Goal: Task Accomplishment & Management: Complete application form

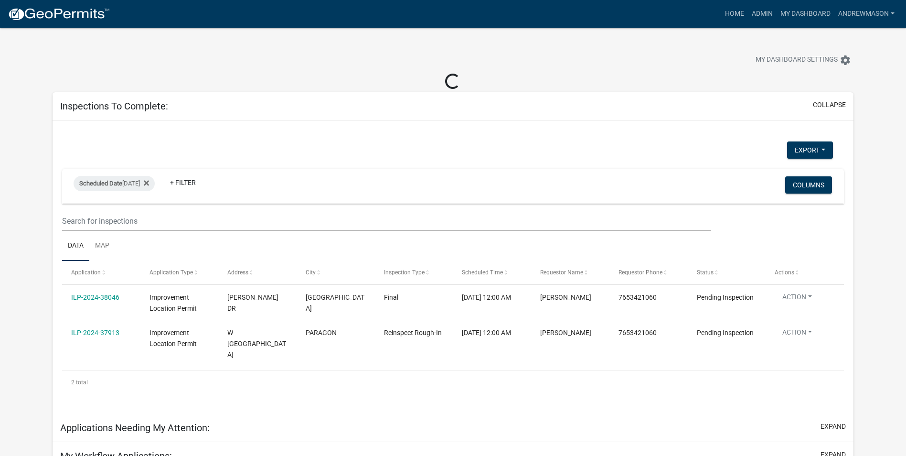
select select "3: 100"
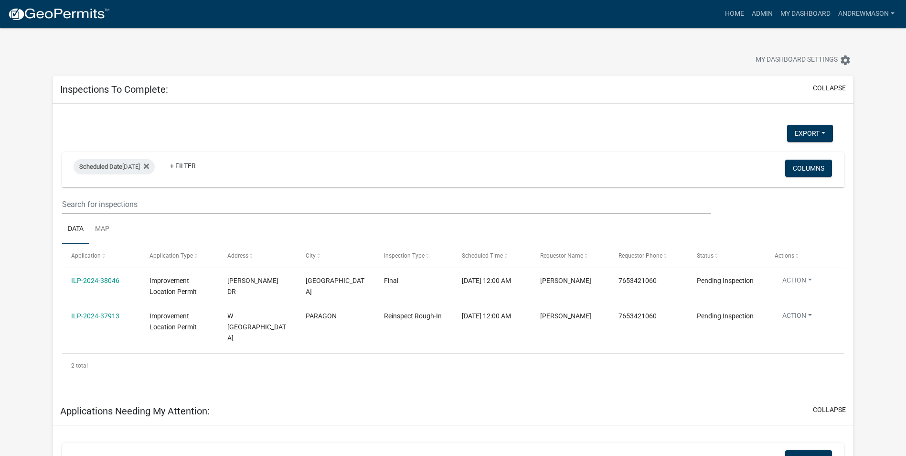
click at [94, 297] on datatable-body-cell "ILP-2024-38046" at bounding box center [101, 285] width 78 height 35
click at [95, 278] on link "ILP-2024-38046" at bounding box center [95, 281] width 48 height 8
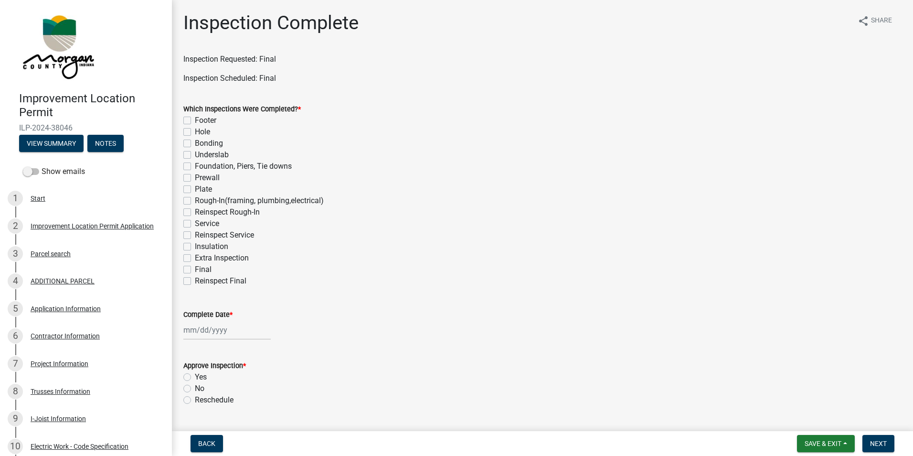
click at [195, 270] on label "Final" at bounding box center [203, 269] width 17 height 11
click at [195, 270] on input "Final" at bounding box center [198, 267] width 6 height 6
checkbox input "true"
checkbox input "false"
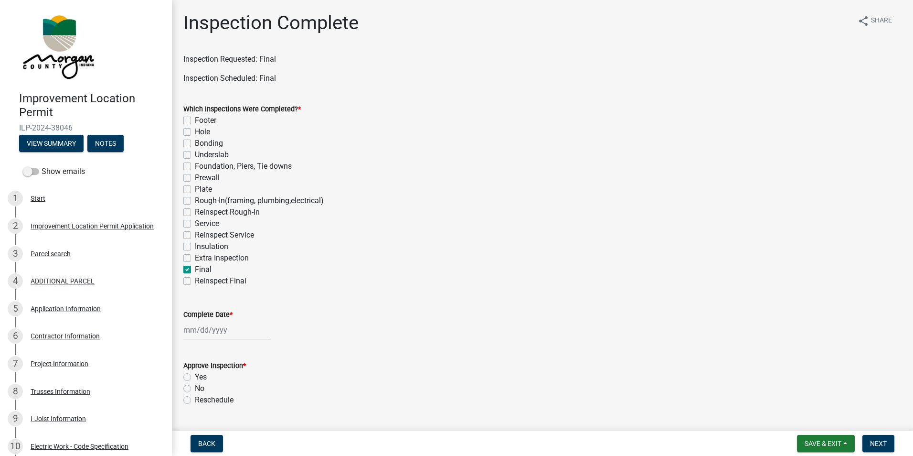
checkbox input "false"
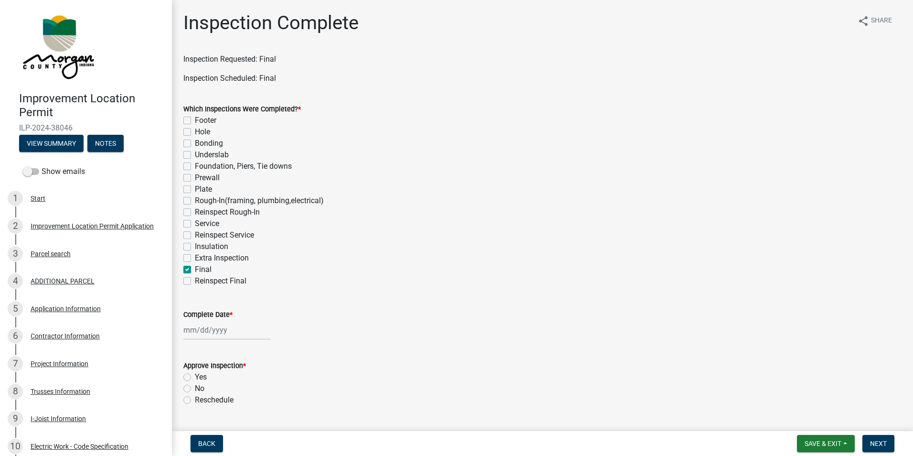
checkbox input "false"
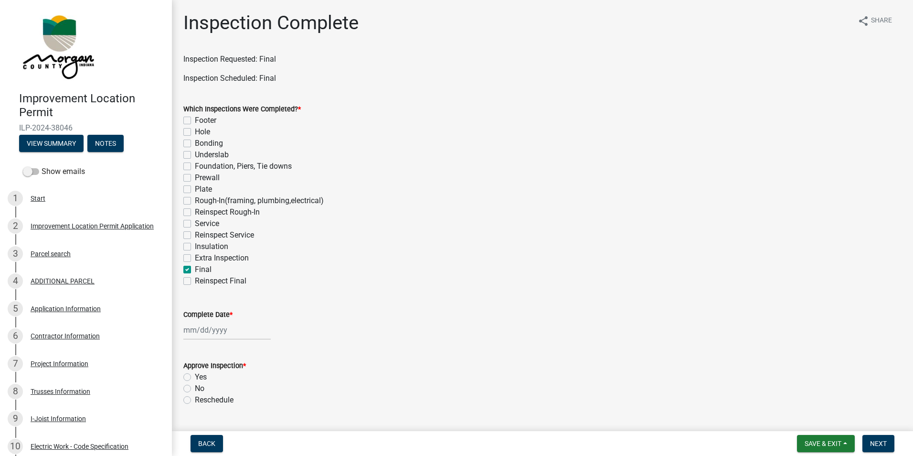
checkbox input "false"
checkbox input "true"
checkbox input "false"
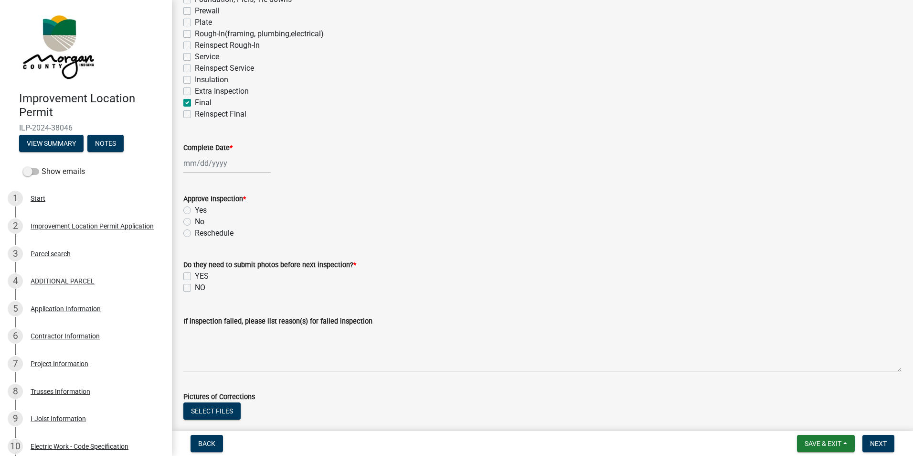
scroll to position [191, 0]
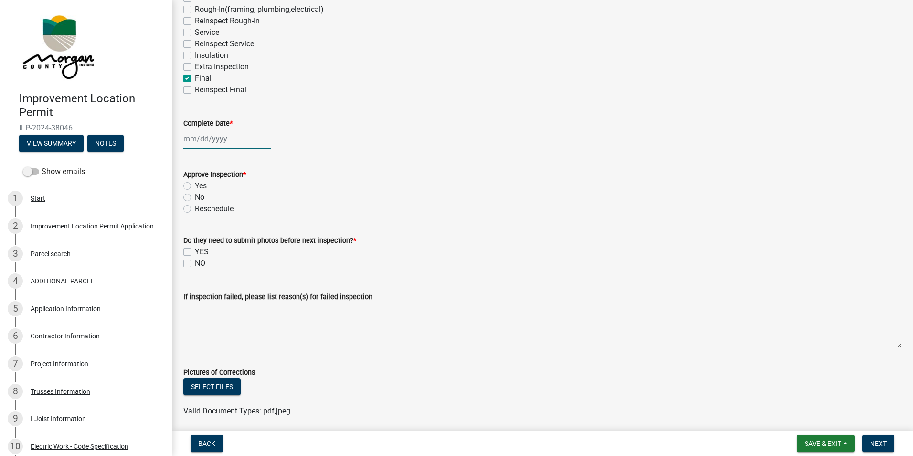
click at [211, 137] on div at bounding box center [226, 139] width 87 height 20
select select "10"
select select "2025"
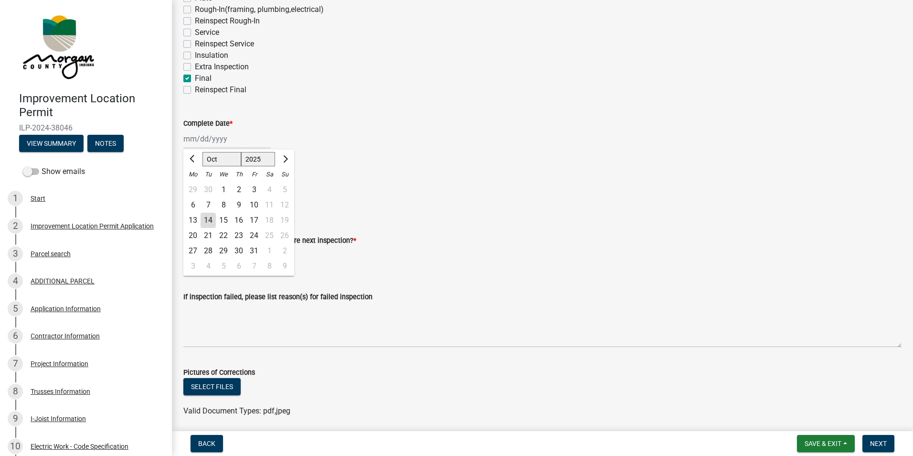
click at [209, 223] on div "14" at bounding box center [208, 220] width 15 height 15
type input "[DATE]"
click at [195, 199] on label "No" at bounding box center [200, 197] width 10 height 11
click at [195, 198] on input "No" at bounding box center [198, 195] width 6 height 6
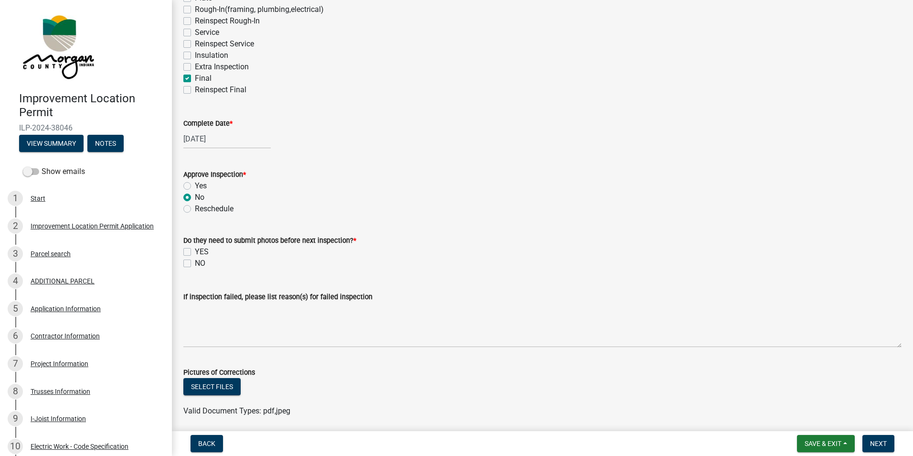
radio input "true"
click at [195, 267] on label "NO" at bounding box center [200, 262] width 11 height 11
click at [195, 264] on input "NO" at bounding box center [198, 260] width 6 height 6
checkbox input "true"
checkbox input "false"
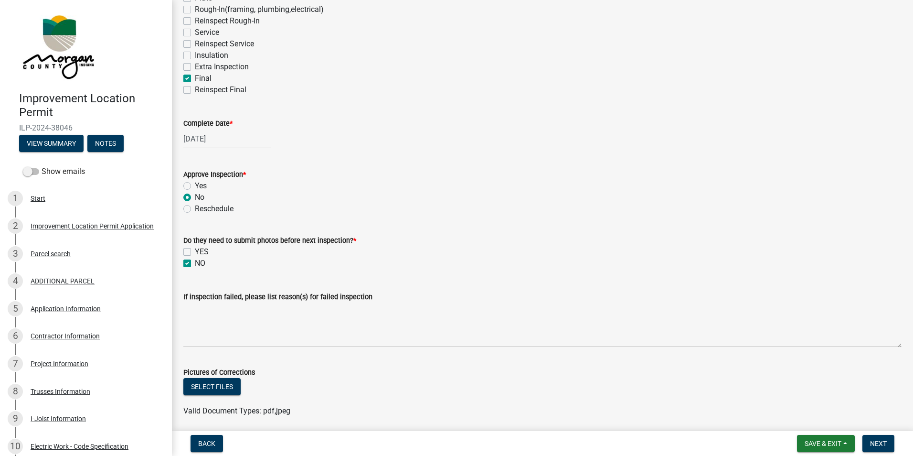
checkbox input "true"
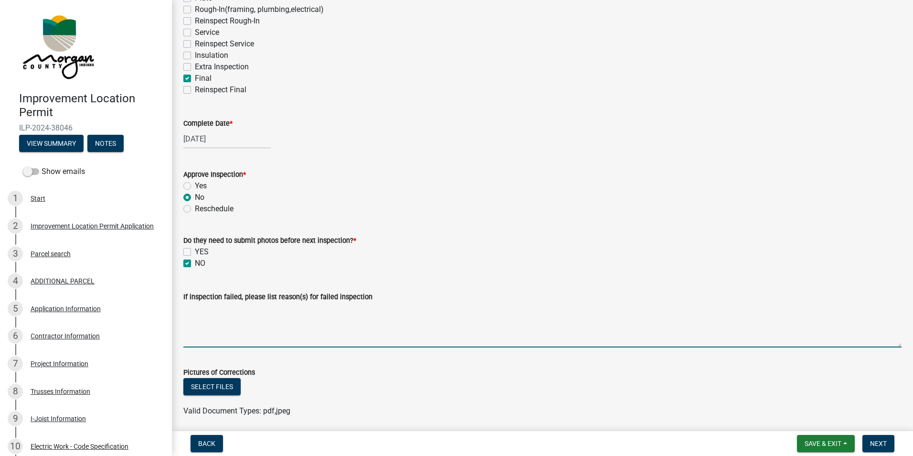
click at [218, 321] on textarea "If inspection failed, please list reason(s) for failed inspection" at bounding box center [542, 324] width 718 height 45
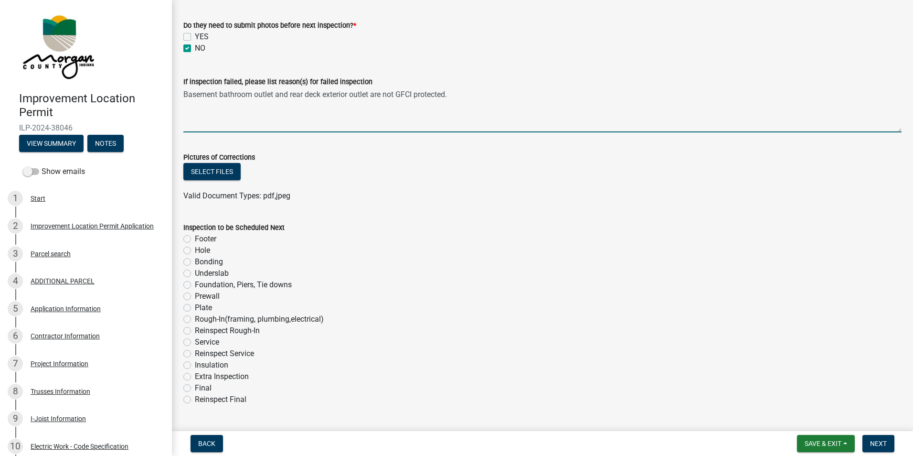
scroll to position [430, 0]
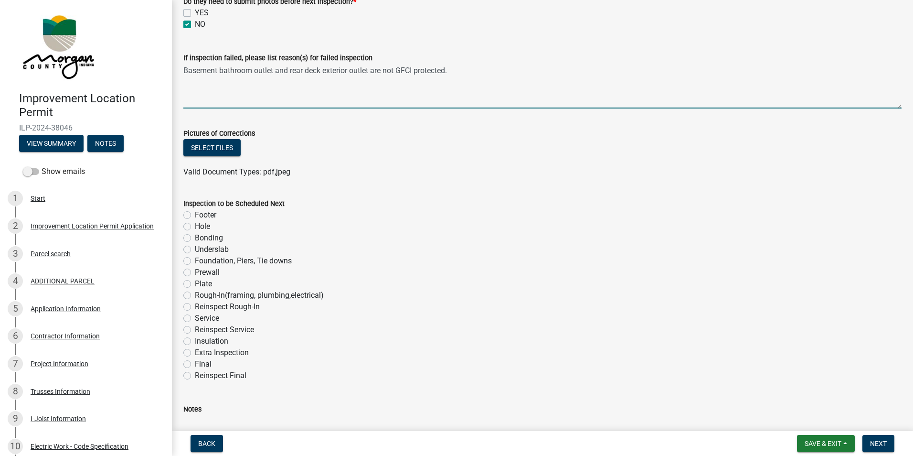
type textarea "Basement bathroom outlet and rear deck exterior outlet are not GFCI protected."
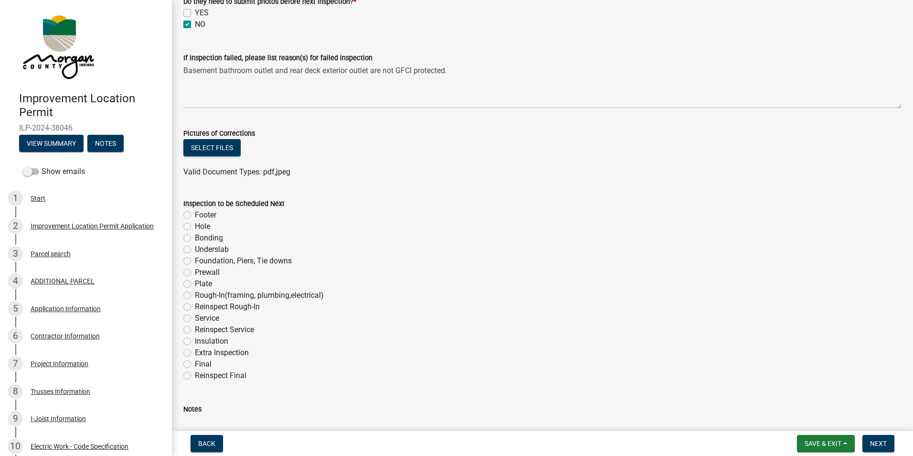
click at [195, 375] on label "Reinspect Final" at bounding box center [221, 375] width 52 height 11
click at [195, 375] on input "Reinspect Final" at bounding box center [198, 373] width 6 height 6
radio input "true"
click at [825, 442] on span "Save & Exit" at bounding box center [823, 443] width 37 height 8
click at [809, 392] on button "Save" at bounding box center [817, 395] width 76 height 23
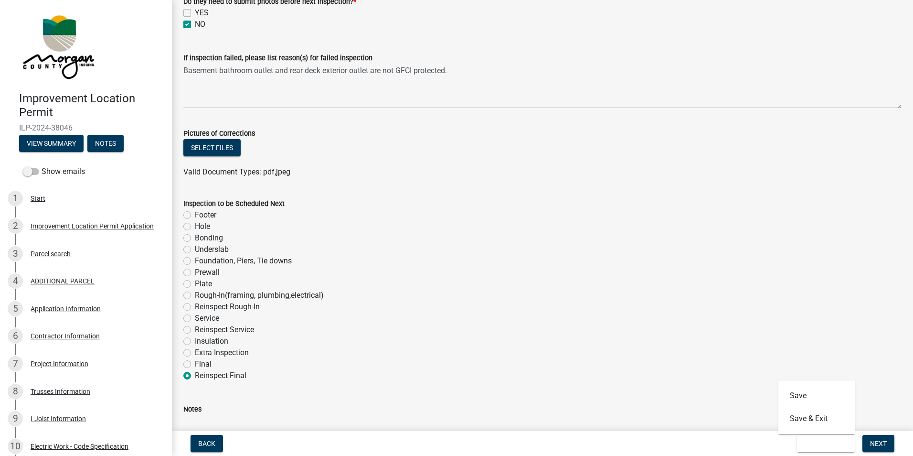
scroll to position [0, 0]
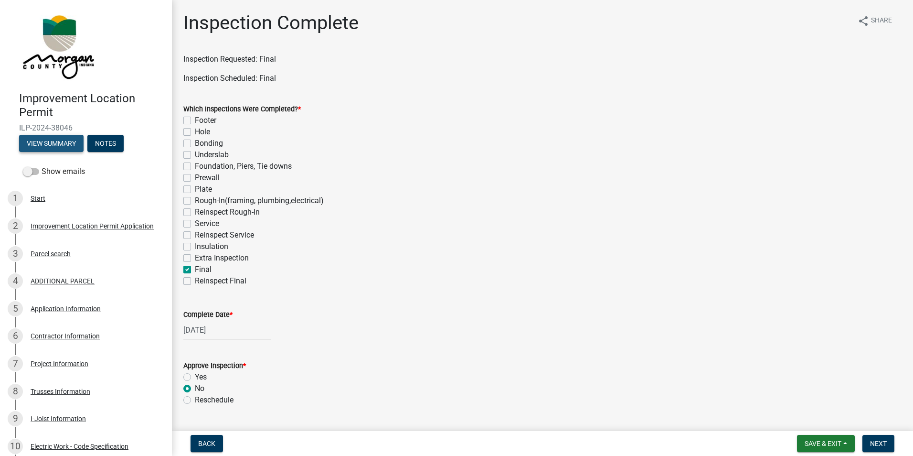
click at [76, 140] on button "View Summary" at bounding box center [51, 143] width 64 height 17
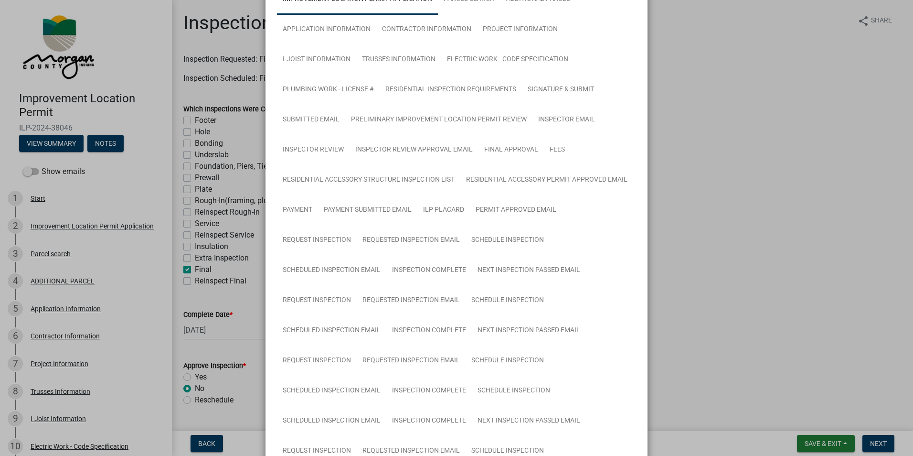
scroll to position [96, 0]
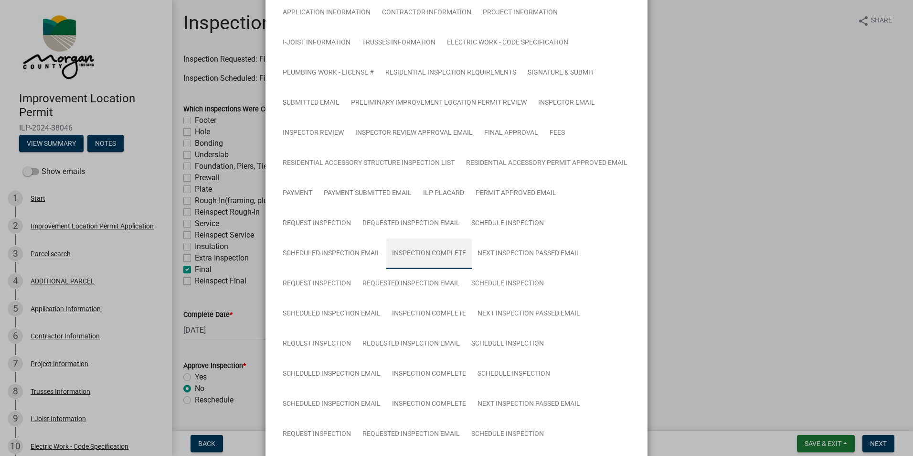
click at [419, 254] on link "Inspection Complete" at bounding box center [428, 253] width 85 height 31
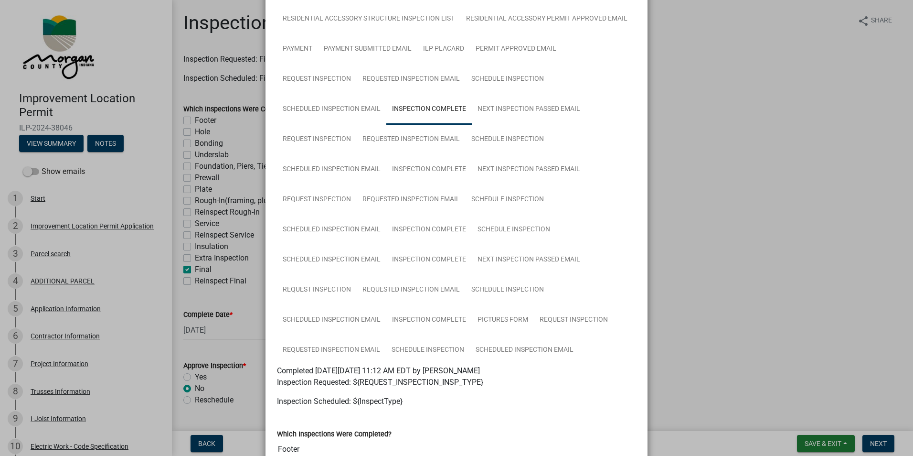
scroll to position [239, 0]
click at [440, 168] on link "Inspection Complete" at bounding box center [428, 170] width 85 height 31
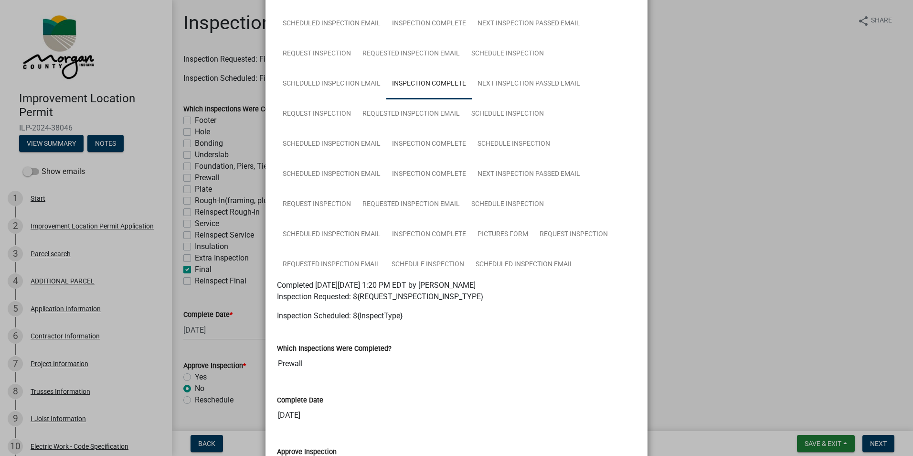
scroll to position [287, 0]
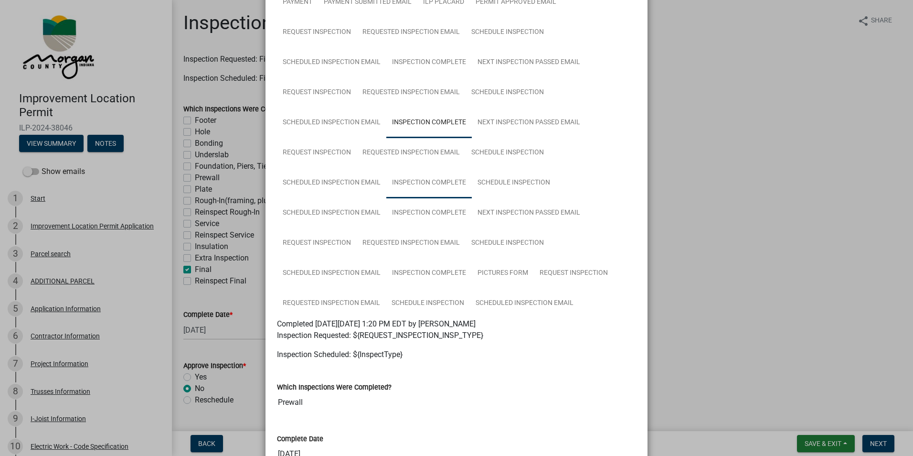
click at [447, 181] on link "Inspection Complete" at bounding box center [428, 183] width 85 height 31
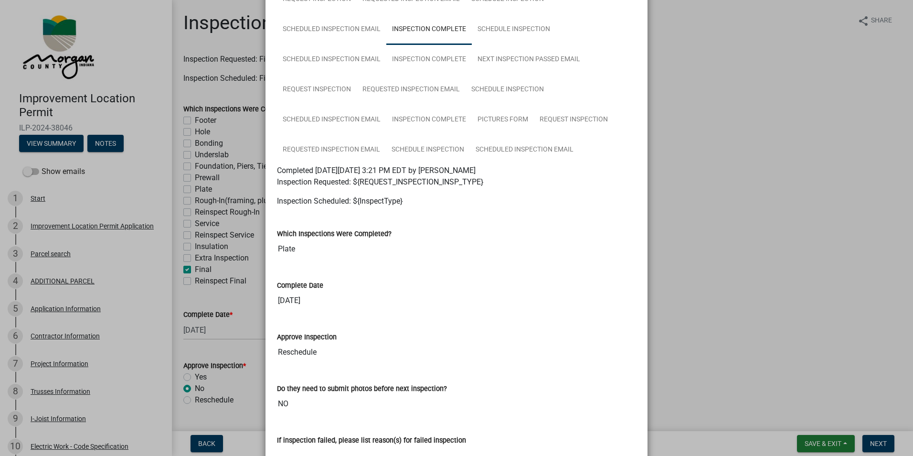
scroll to position [392, 0]
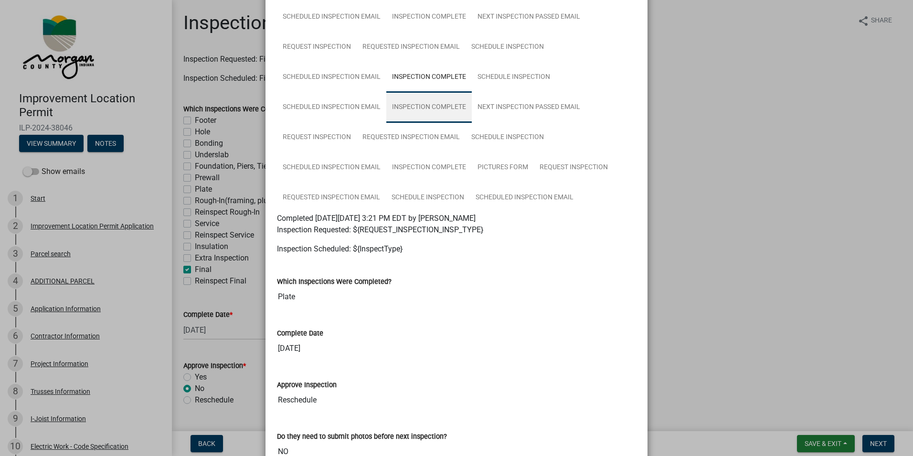
click at [437, 103] on link "Inspection Complete" at bounding box center [428, 107] width 85 height 31
click at [421, 163] on link "Inspection Complete" at bounding box center [428, 167] width 85 height 31
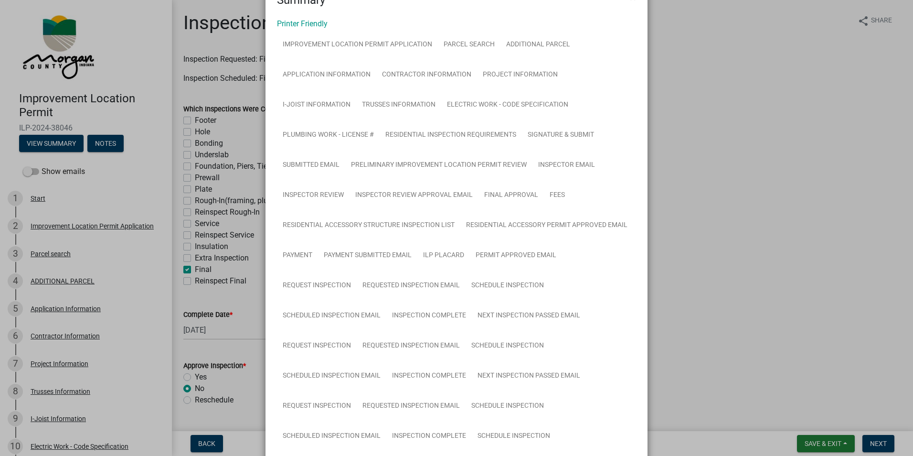
scroll to position [0, 0]
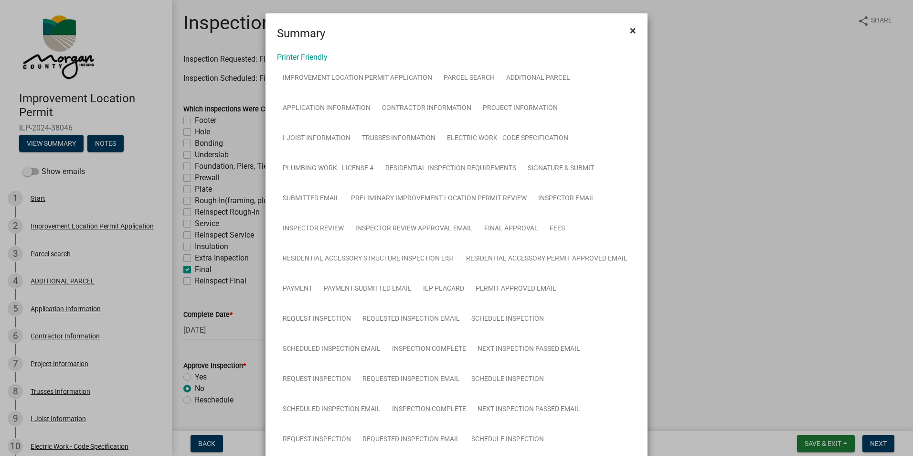
click at [630, 32] on span "×" at bounding box center [633, 30] width 6 height 13
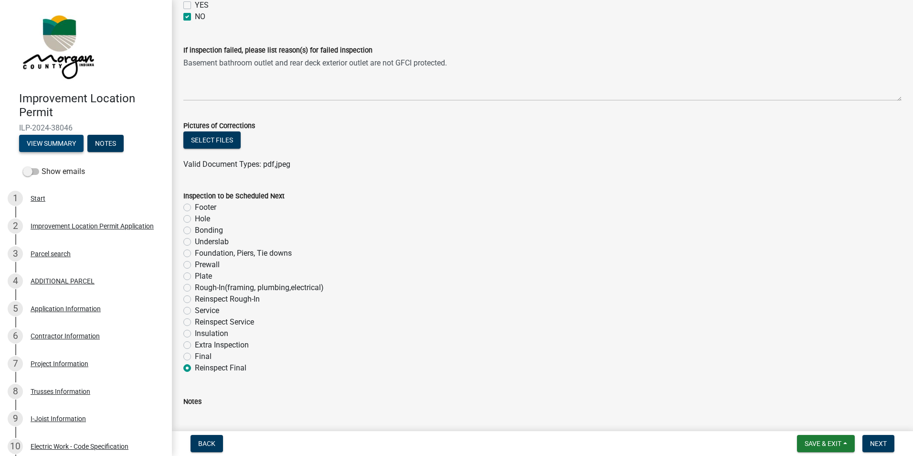
scroll to position [507, 0]
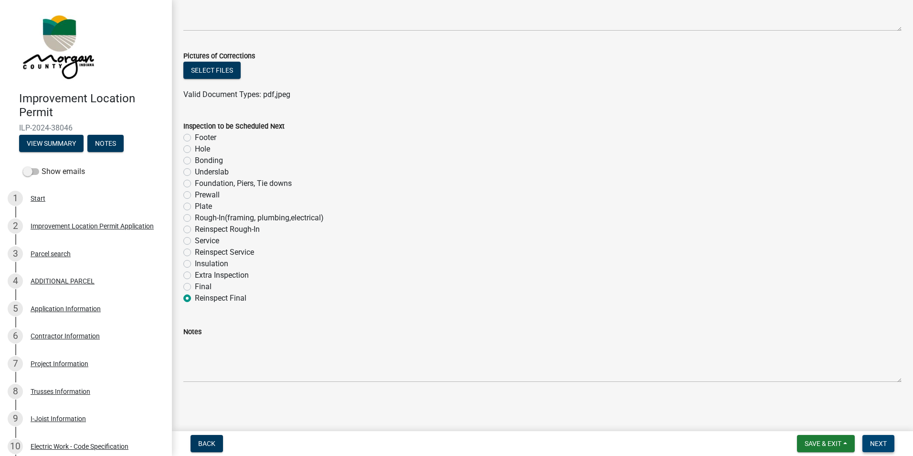
click at [877, 442] on span "Next" at bounding box center [878, 443] width 17 height 8
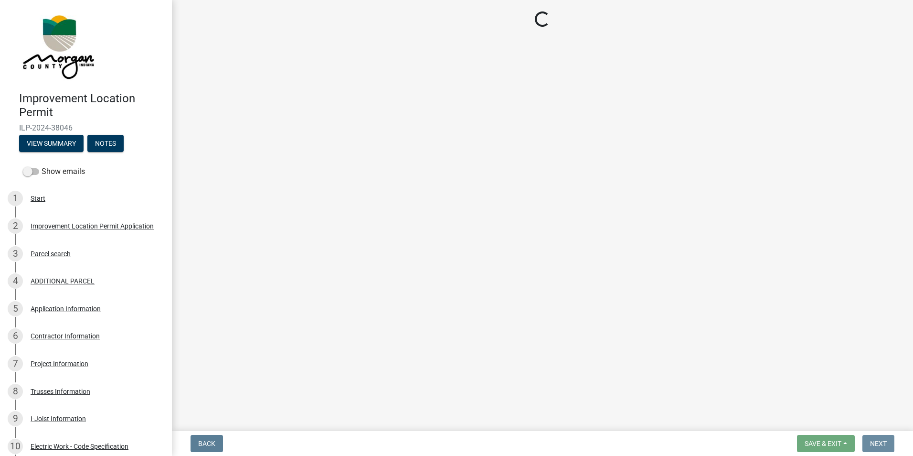
scroll to position [0, 0]
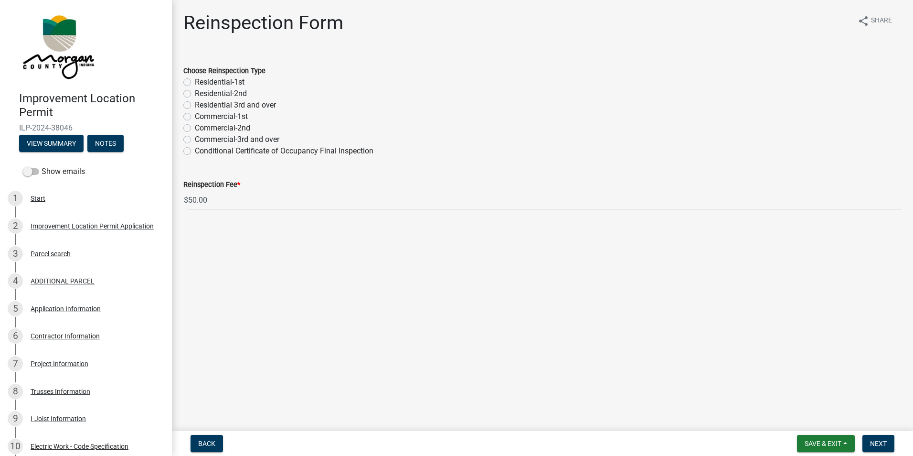
click at [195, 81] on label "Residential-1st" at bounding box center [220, 81] width 50 height 11
click at [195, 81] on input "Residential-1st" at bounding box center [198, 79] width 6 height 6
radio input "true"
click at [876, 441] on span "Next" at bounding box center [878, 443] width 17 height 8
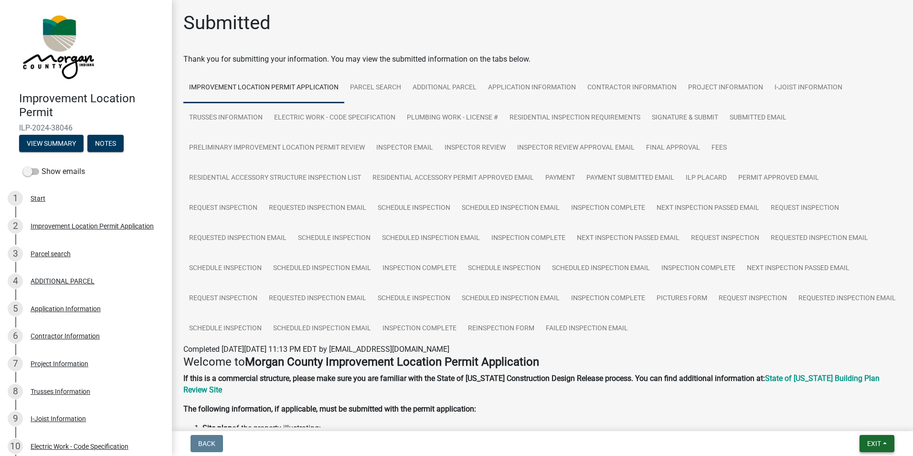
click at [871, 440] on span "Exit" at bounding box center [874, 443] width 14 height 8
click at [866, 416] on button "Save & Exit" at bounding box center [856, 418] width 76 height 23
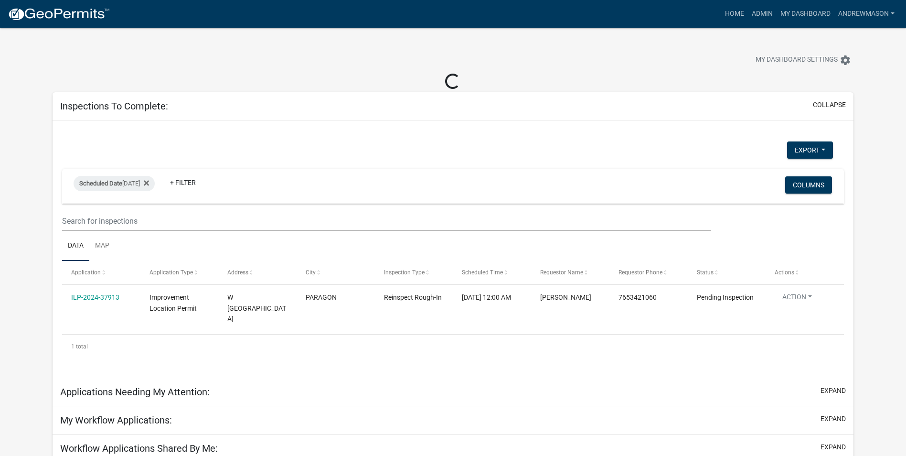
select select "3: 100"
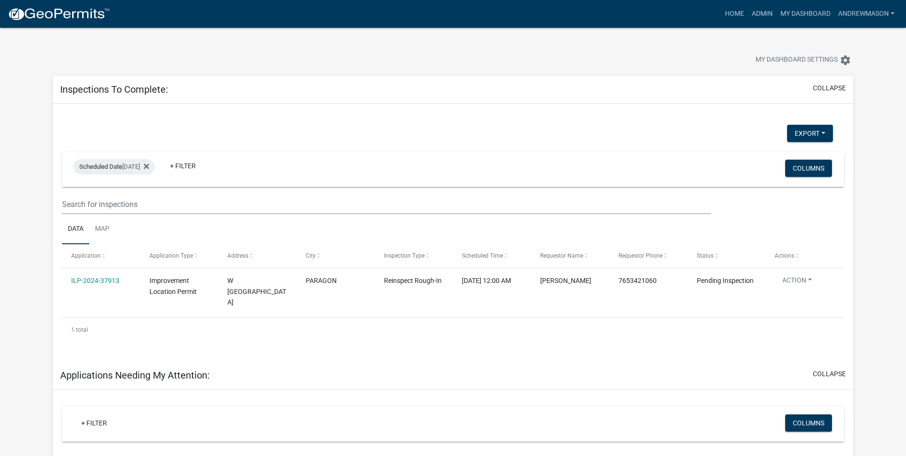
click at [105, 279] on link "ILP-2024-37913" at bounding box center [95, 281] width 48 height 8
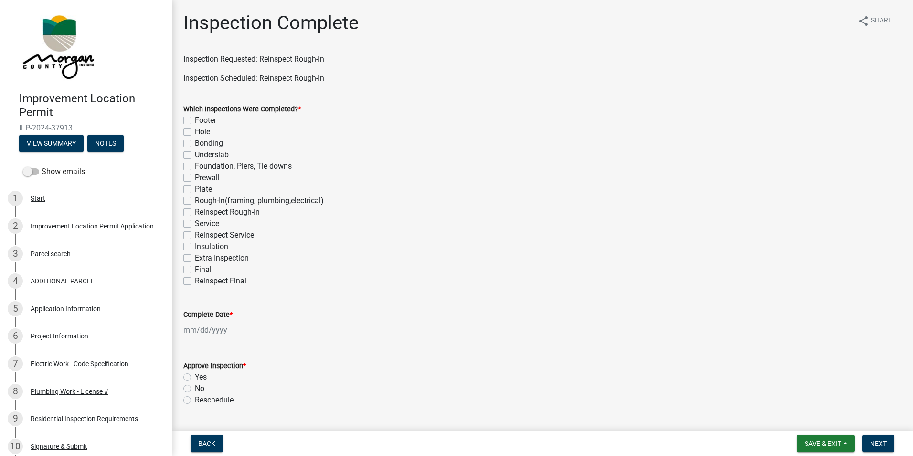
click at [195, 213] on label "Reinspect Rough-In" at bounding box center [227, 211] width 65 height 11
click at [195, 213] on input "Reinspect Rough-In" at bounding box center [198, 209] width 6 height 6
checkbox input "true"
checkbox input "false"
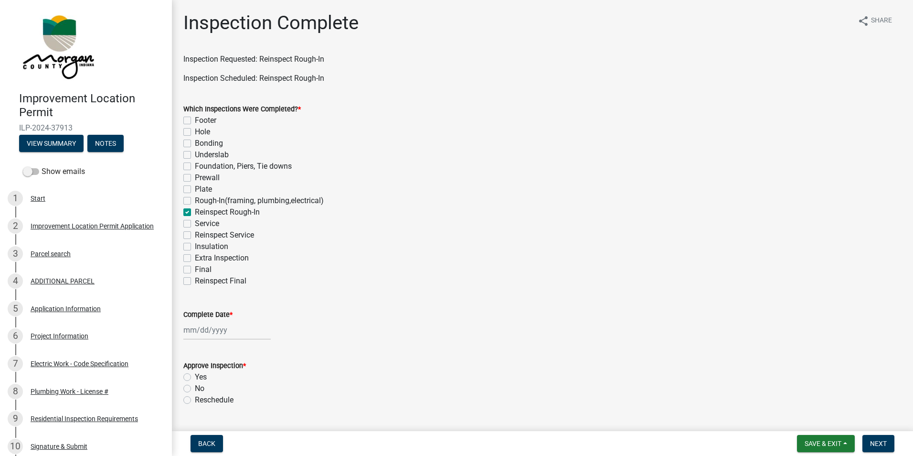
checkbox input "false"
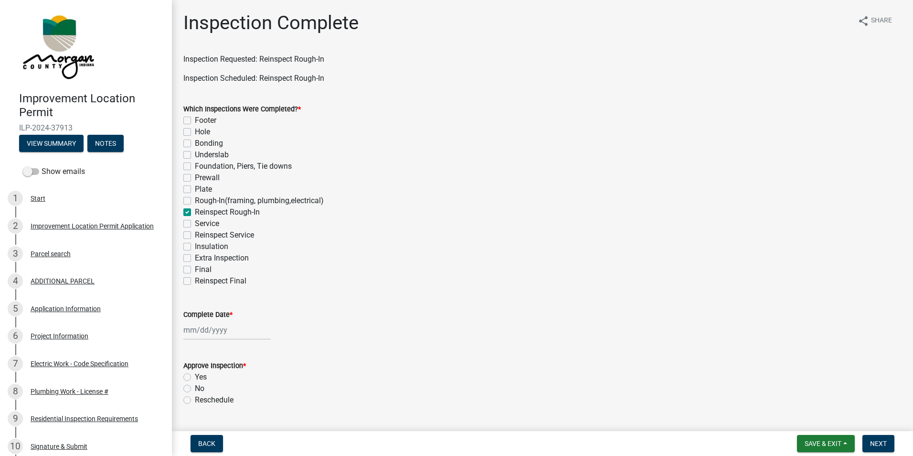
checkbox input "false"
checkbox input "true"
checkbox input "false"
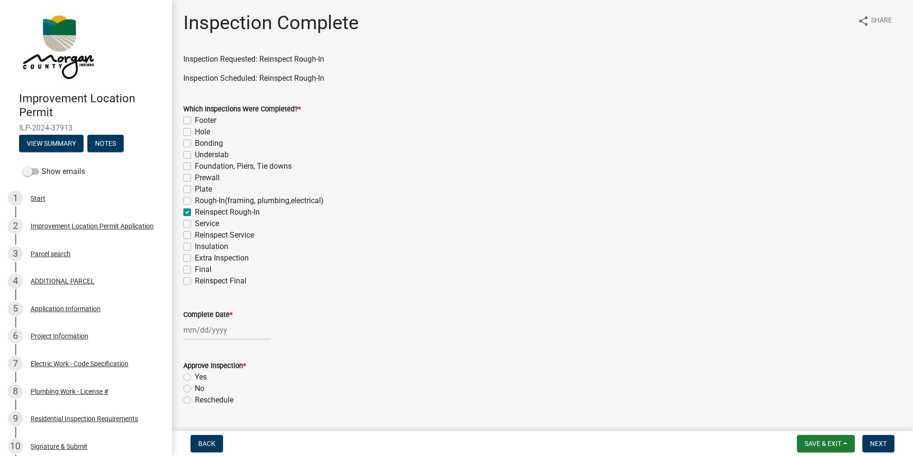
checkbox input "false"
click at [195, 225] on label "Service" at bounding box center [207, 223] width 24 height 11
click at [195, 224] on input "Service" at bounding box center [198, 221] width 6 height 6
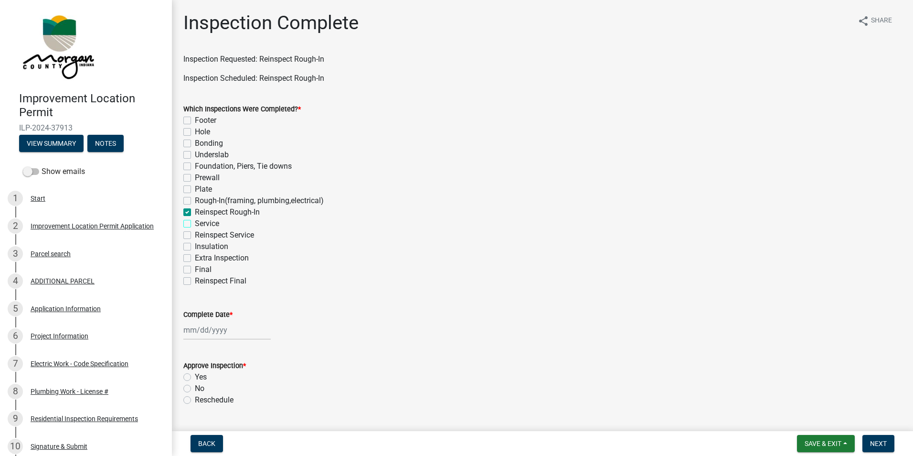
checkbox input "true"
checkbox input "false"
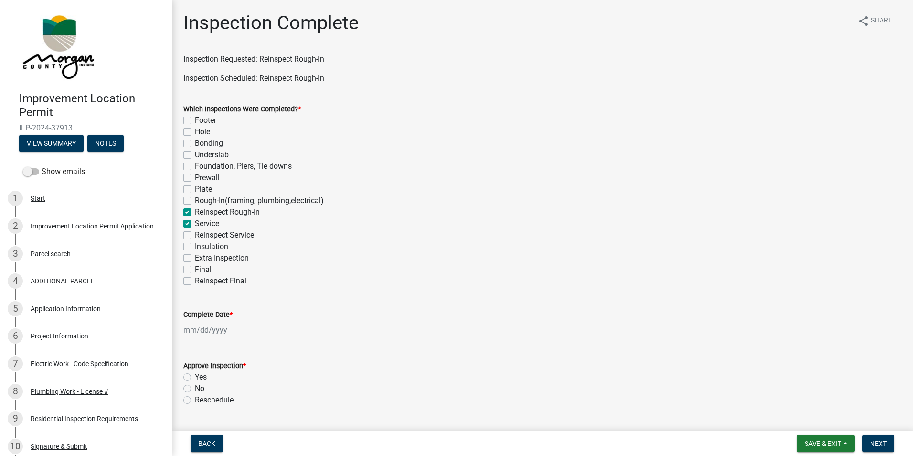
checkbox input "false"
checkbox input "true"
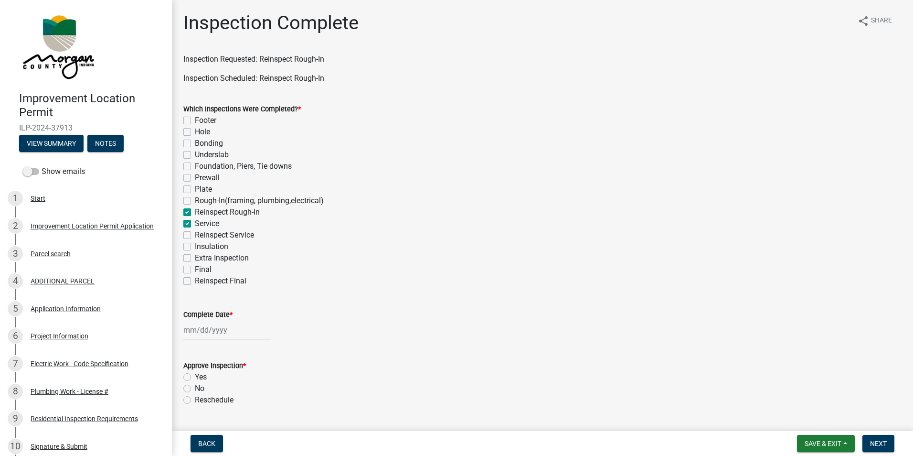
checkbox input "true"
checkbox input "false"
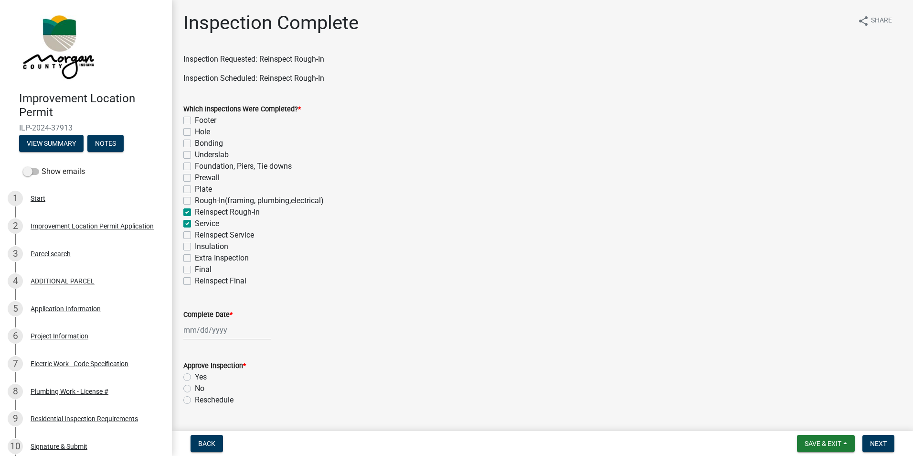
checkbox input "false"
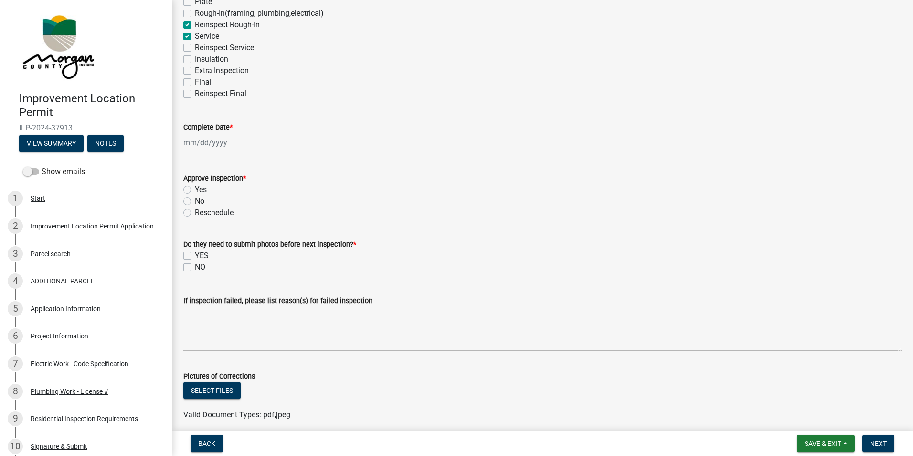
scroll to position [191, 0]
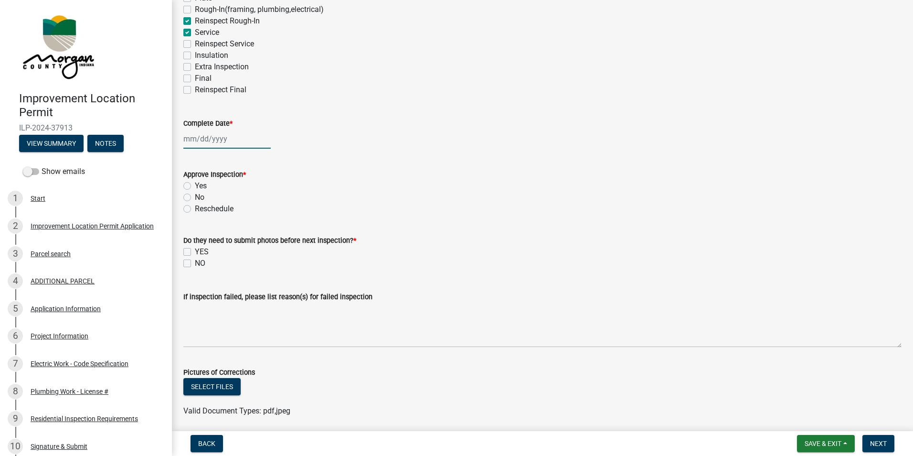
click at [225, 138] on div at bounding box center [226, 139] width 87 height 20
select select "10"
select select "2025"
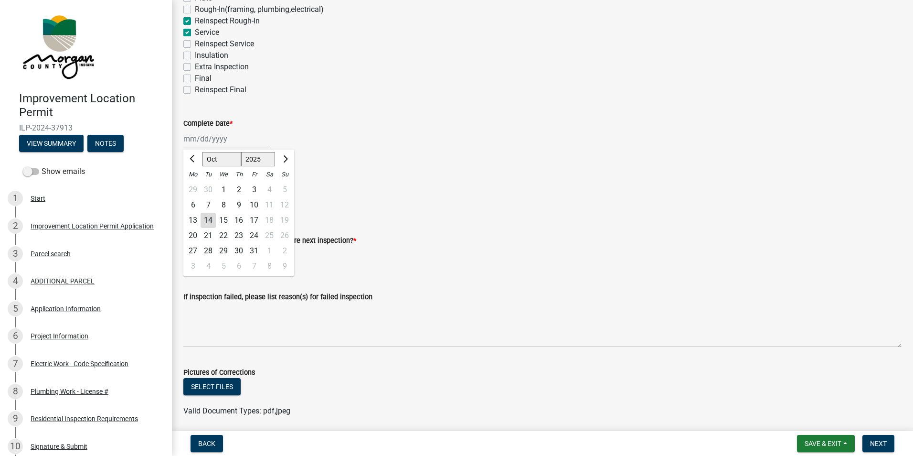
click at [208, 216] on div "14" at bounding box center [208, 220] width 15 height 15
type input "[DATE]"
click at [195, 184] on label "Yes" at bounding box center [201, 185] width 12 height 11
click at [195, 184] on input "Yes" at bounding box center [198, 183] width 6 height 6
radio input "true"
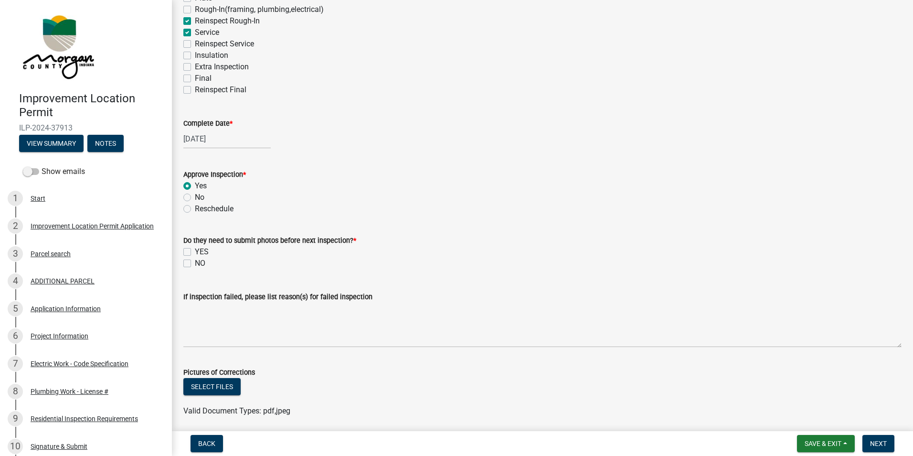
click at [195, 262] on label "NO" at bounding box center [200, 262] width 11 height 11
click at [195, 262] on input "NO" at bounding box center [198, 260] width 6 height 6
checkbox input "true"
checkbox input "false"
checkbox input "true"
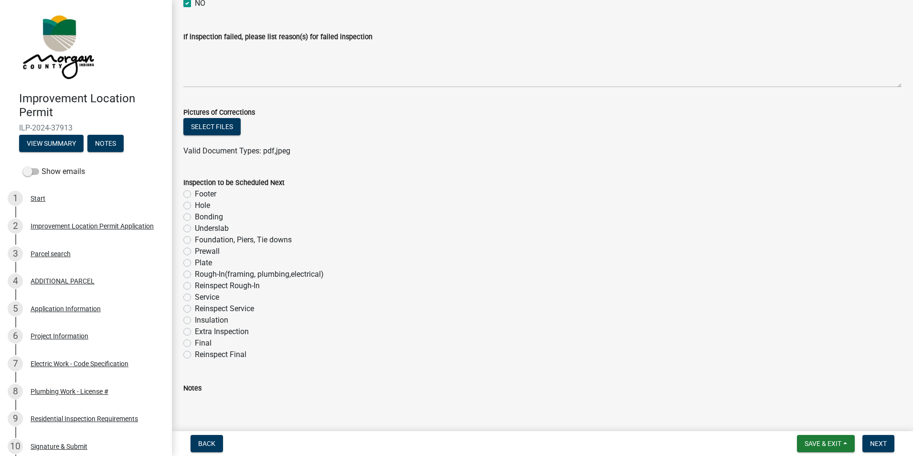
scroll to position [478, 0]
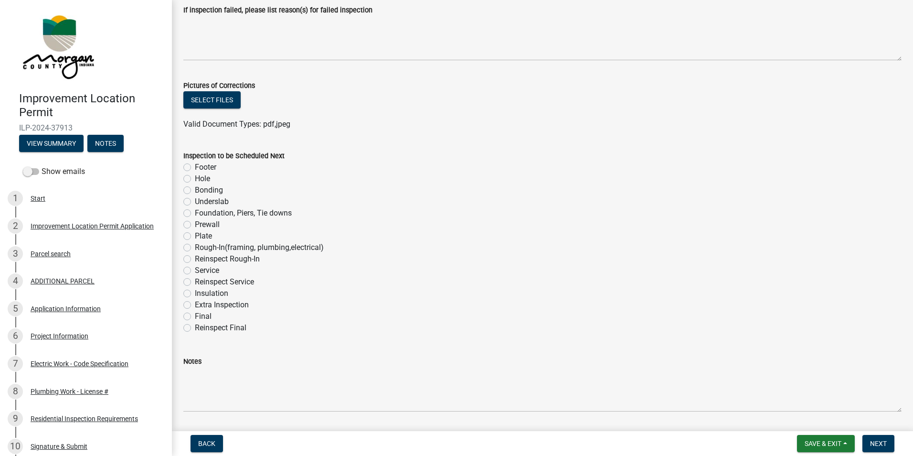
click at [195, 291] on label "Insulation" at bounding box center [211, 293] width 33 height 11
click at [195, 291] on input "Insulation" at bounding box center [198, 291] width 6 height 6
radio input "true"
click at [884, 439] on span "Next" at bounding box center [878, 443] width 17 height 8
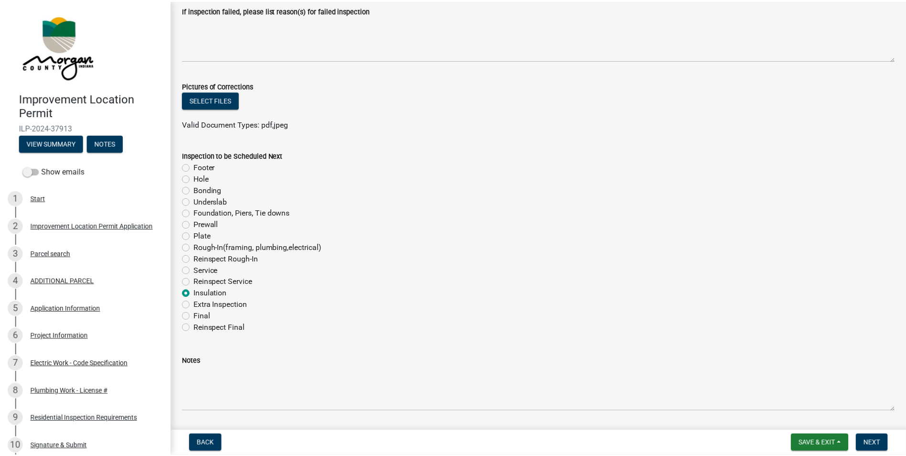
scroll to position [0, 0]
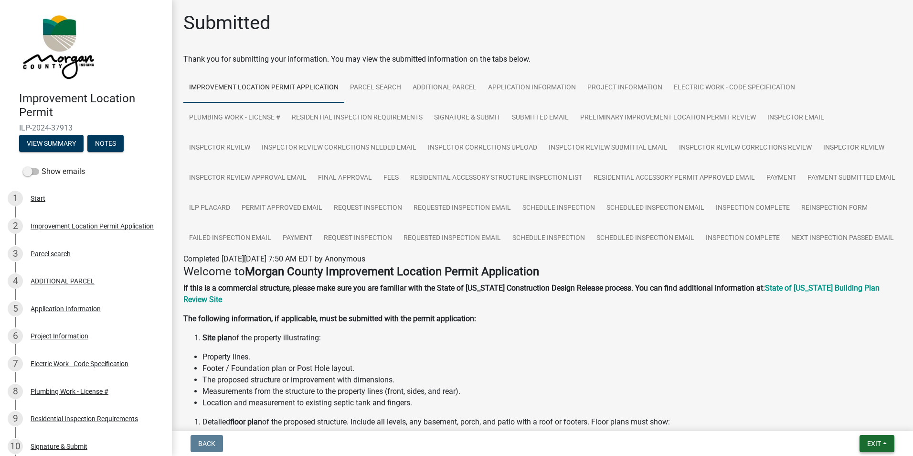
click at [867, 440] on span "Exit" at bounding box center [874, 443] width 14 height 8
click at [863, 417] on button "Save & Exit" at bounding box center [856, 418] width 76 height 23
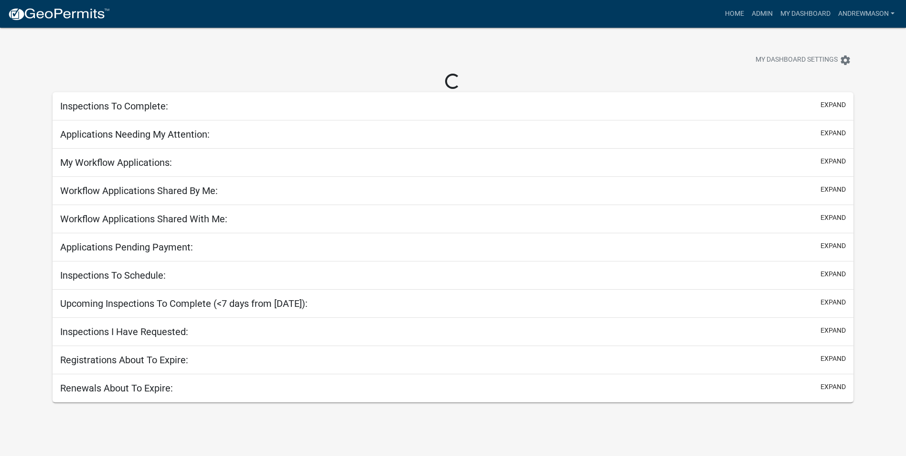
select select "3: 100"
